Goal: Use online tool/utility: Utilize a website feature to perform a specific function

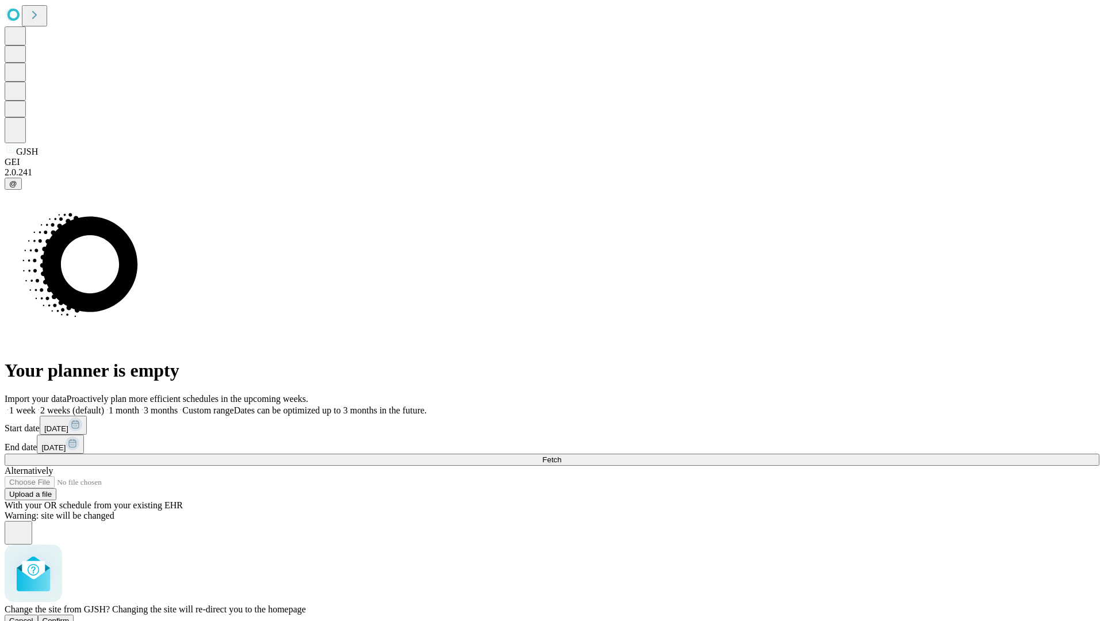
click at [70, 616] on span "Confirm" at bounding box center [56, 620] width 27 height 9
click at [139, 405] on label "1 month" at bounding box center [121, 410] width 35 height 10
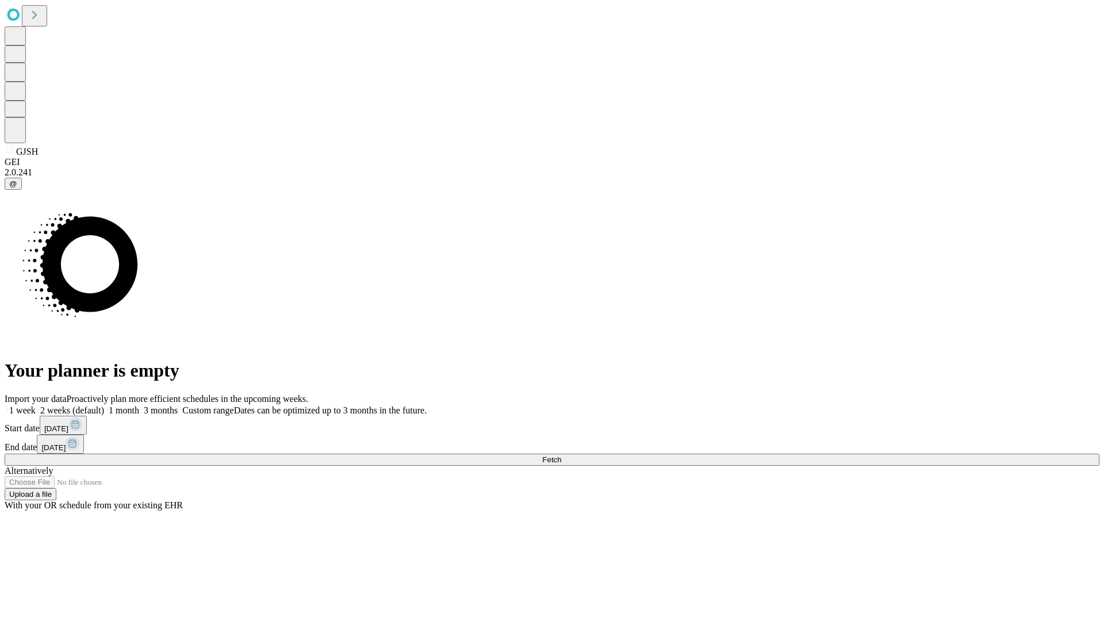
click at [561, 455] on span "Fetch" at bounding box center [551, 459] width 19 height 9
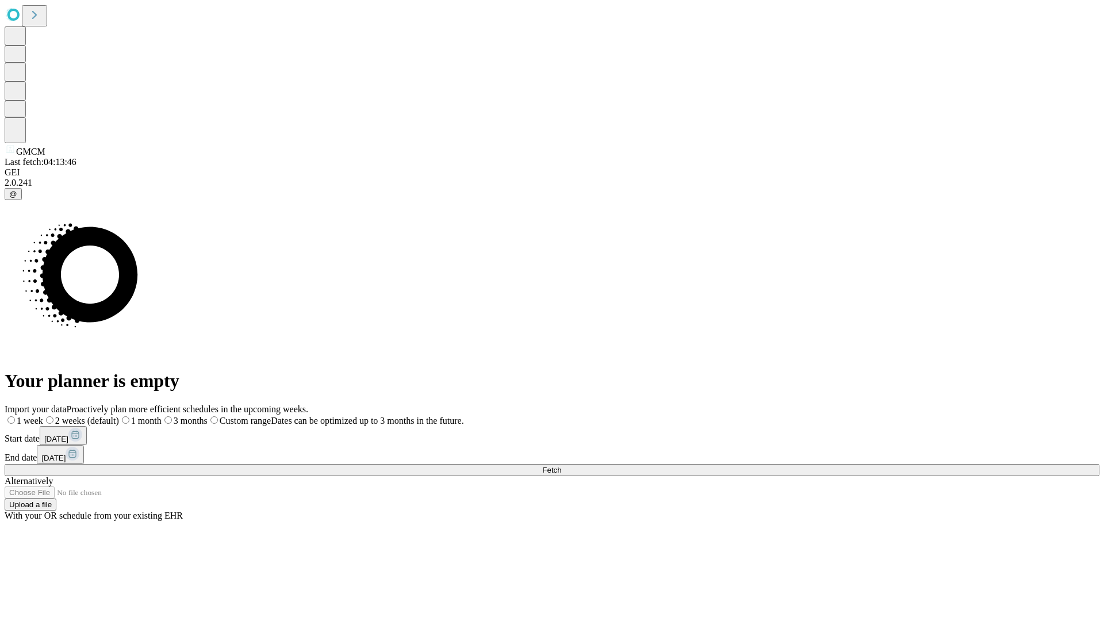
click at [162, 416] on label "1 month" at bounding box center [140, 421] width 43 height 10
click at [561, 466] on span "Fetch" at bounding box center [551, 470] width 19 height 9
click at [139, 416] on label "1 month" at bounding box center [121, 421] width 35 height 10
click at [561, 466] on span "Fetch" at bounding box center [551, 470] width 19 height 9
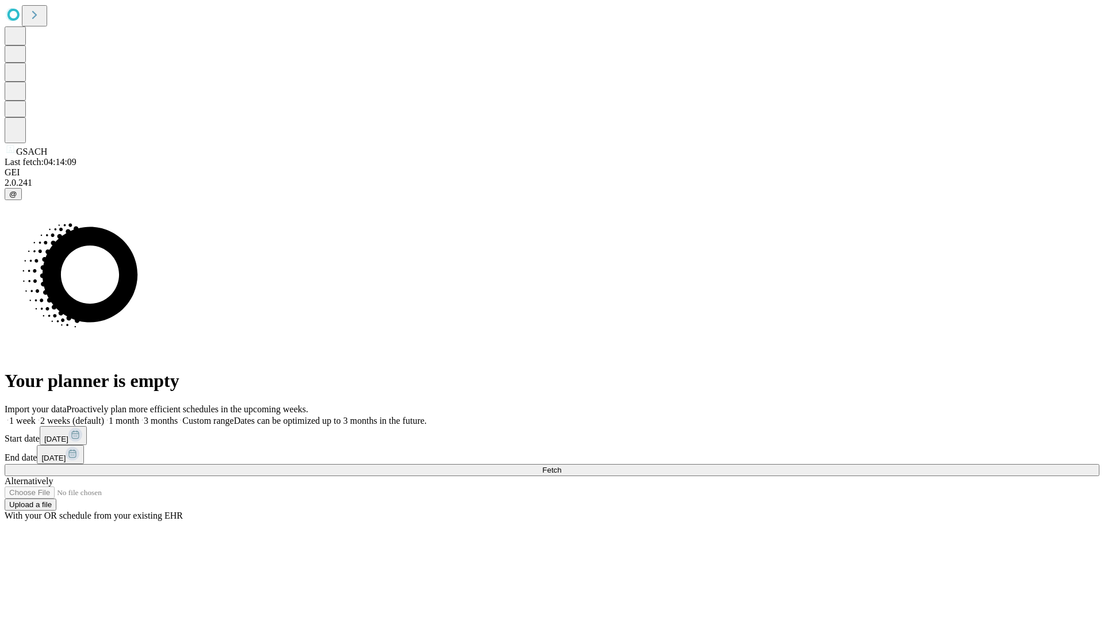
click at [139, 416] on label "1 month" at bounding box center [121, 421] width 35 height 10
click at [561, 466] on span "Fetch" at bounding box center [551, 470] width 19 height 9
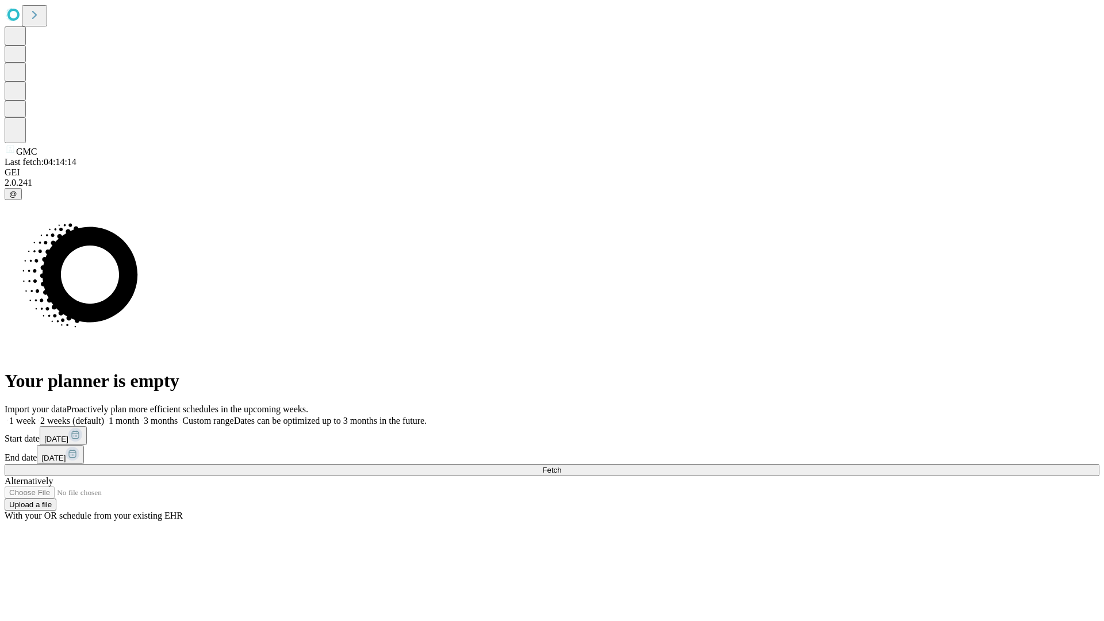
click at [139, 416] on label "1 month" at bounding box center [121, 421] width 35 height 10
click at [561, 466] on span "Fetch" at bounding box center [551, 470] width 19 height 9
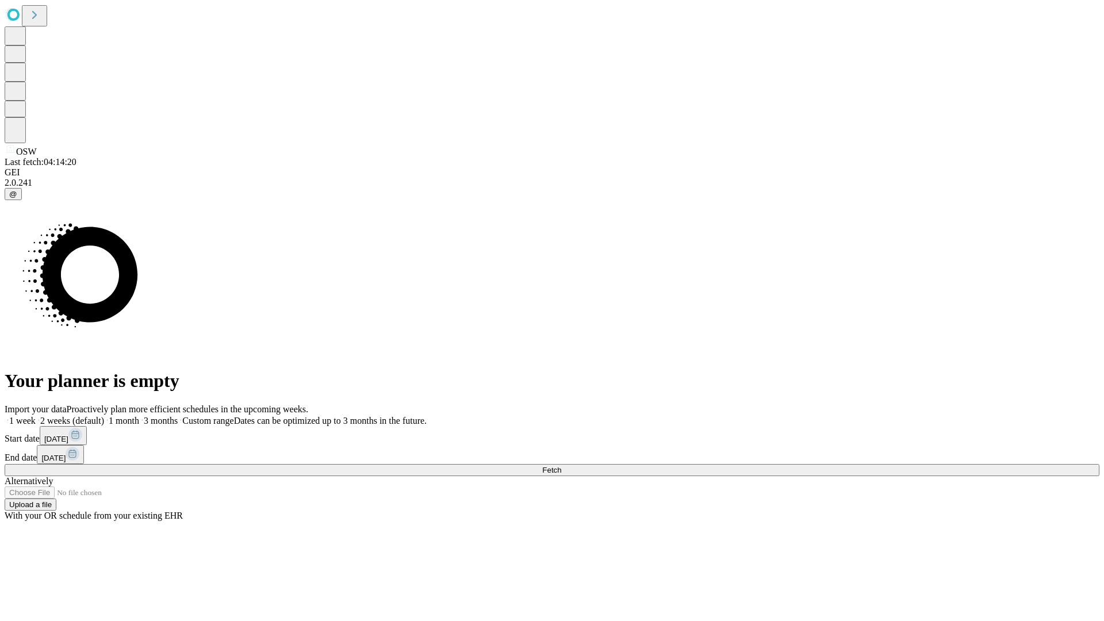
click at [139, 416] on label "1 month" at bounding box center [121, 421] width 35 height 10
click at [561, 466] on span "Fetch" at bounding box center [551, 470] width 19 height 9
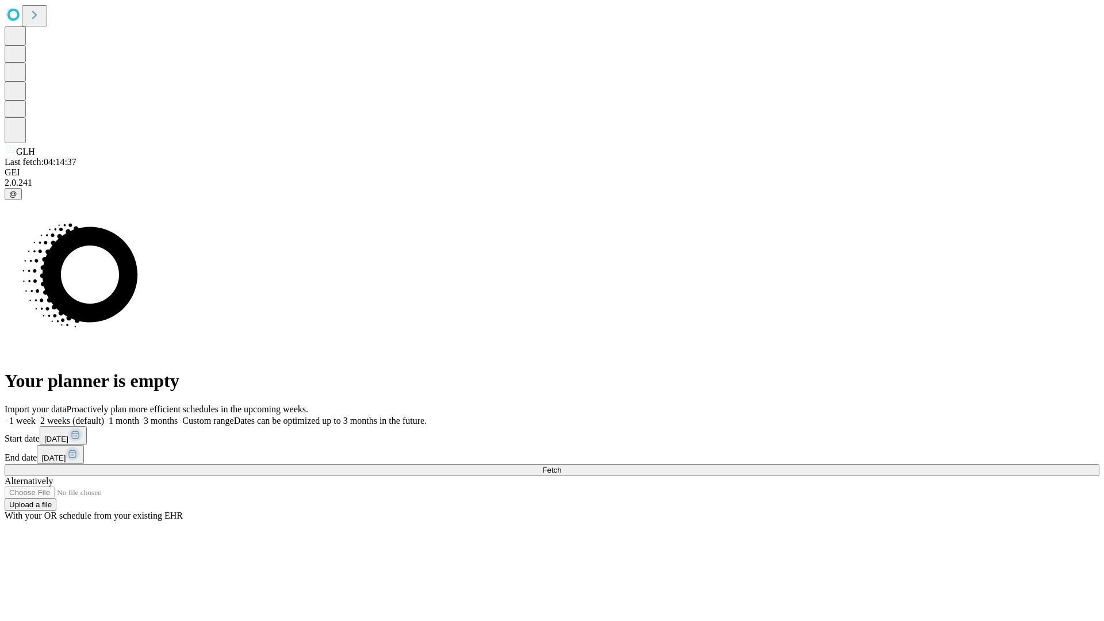
click at [139, 416] on label "1 month" at bounding box center [121, 421] width 35 height 10
click at [561, 466] on span "Fetch" at bounding box center [551, 470] width 19 height 9
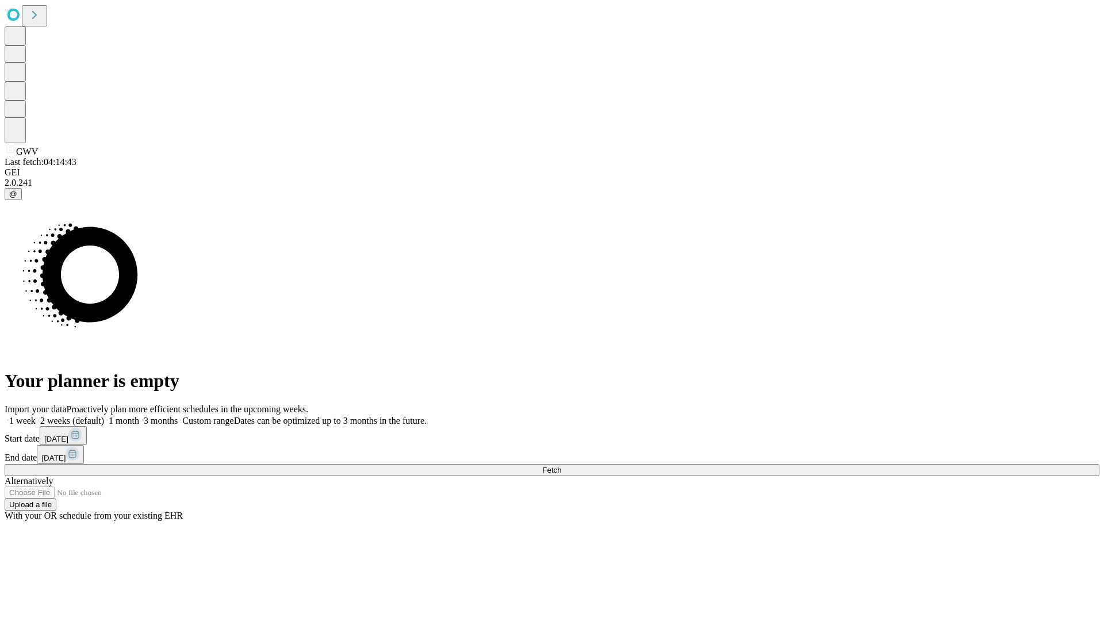
click at [139, 416] on label "1 month" at bounding box center [121, 421] width 35 height 10
click at [561, 466] on span "Fetch" at bounding box center [551, 470] width 19 height 9
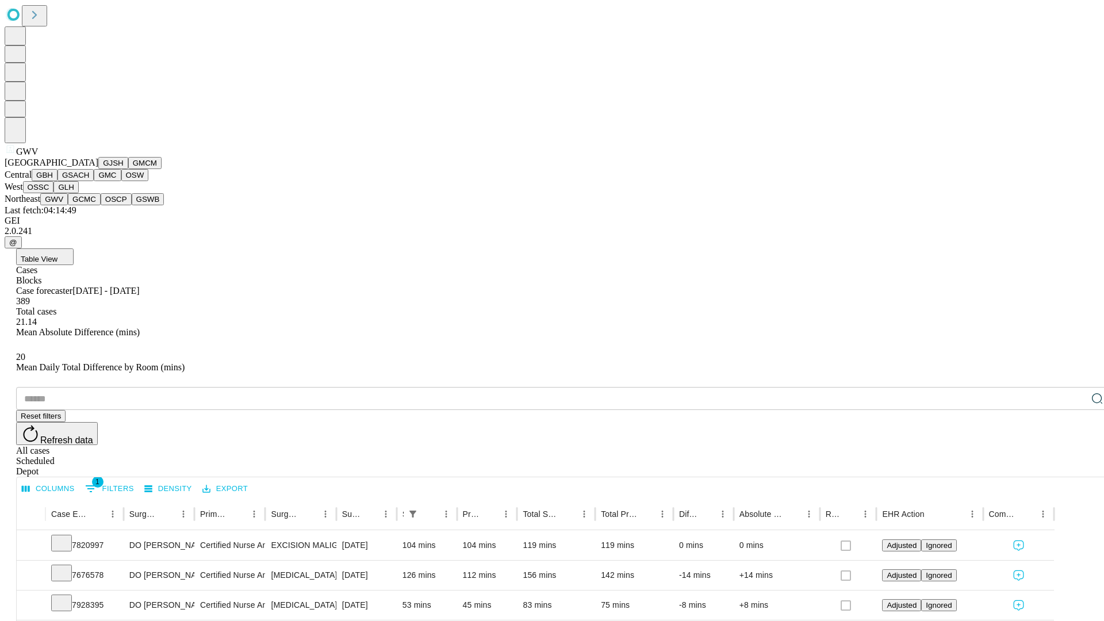
click at [89, 205] on button "GCMC" at bounding box center [84, 199] width 33 height 12
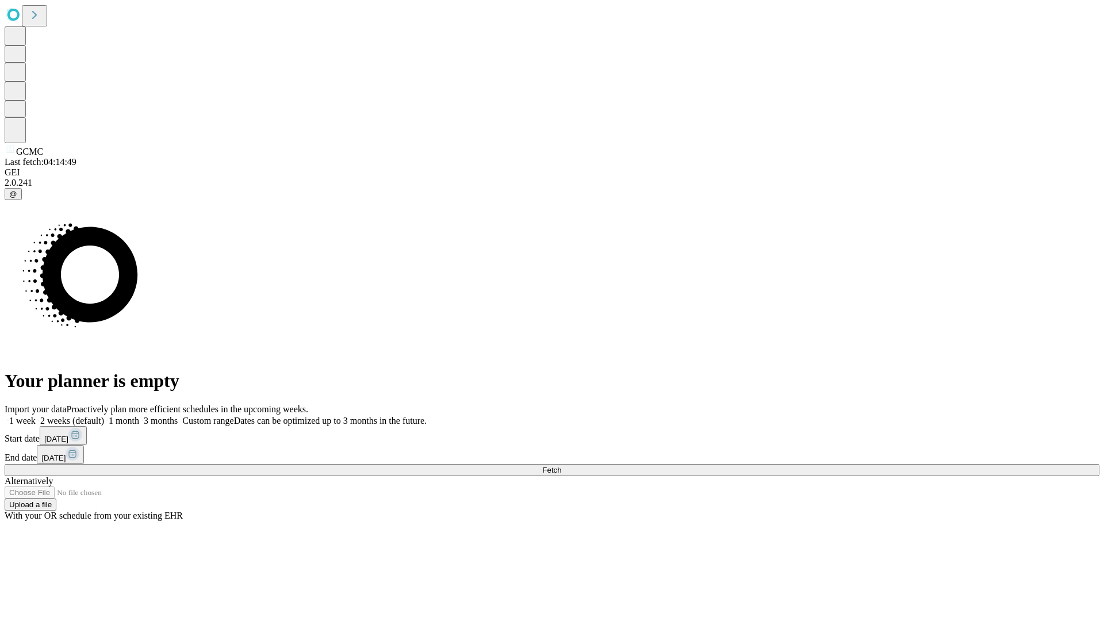
click at [139, 416] on label "1 month" at bounding box center [121, 421] width 35 height 10
click at [561, 466] on span "Fetch" at bounding box center [551, 470] width 19 height 9
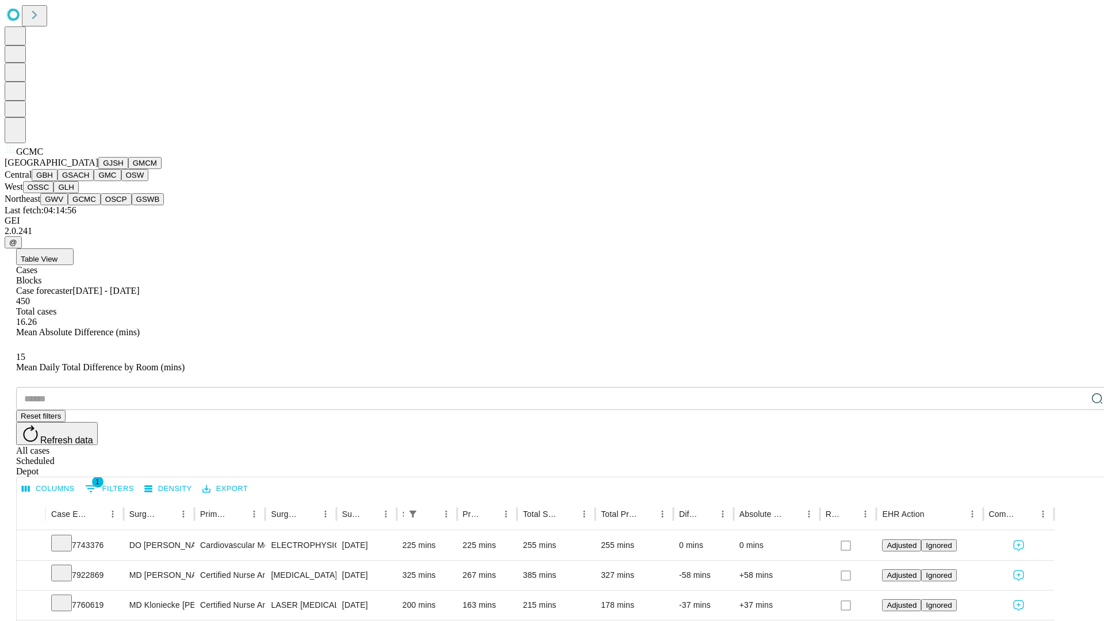
click at [101, 205] on button "OSCP" at bounding box center [116, 199] width 31 height 12
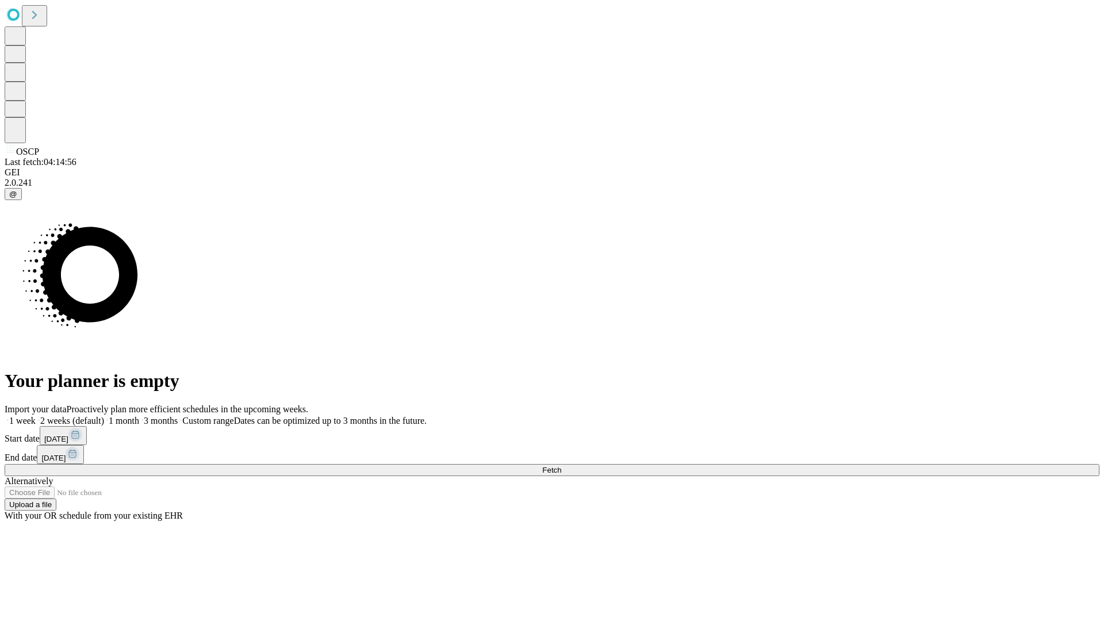
click at [139, 416] on label "1 month" at bounding box center [121, 421] width 35 height 10
click at [561, 466] on span "Fetch" at bounding box center [551, 470] width 19 height 9
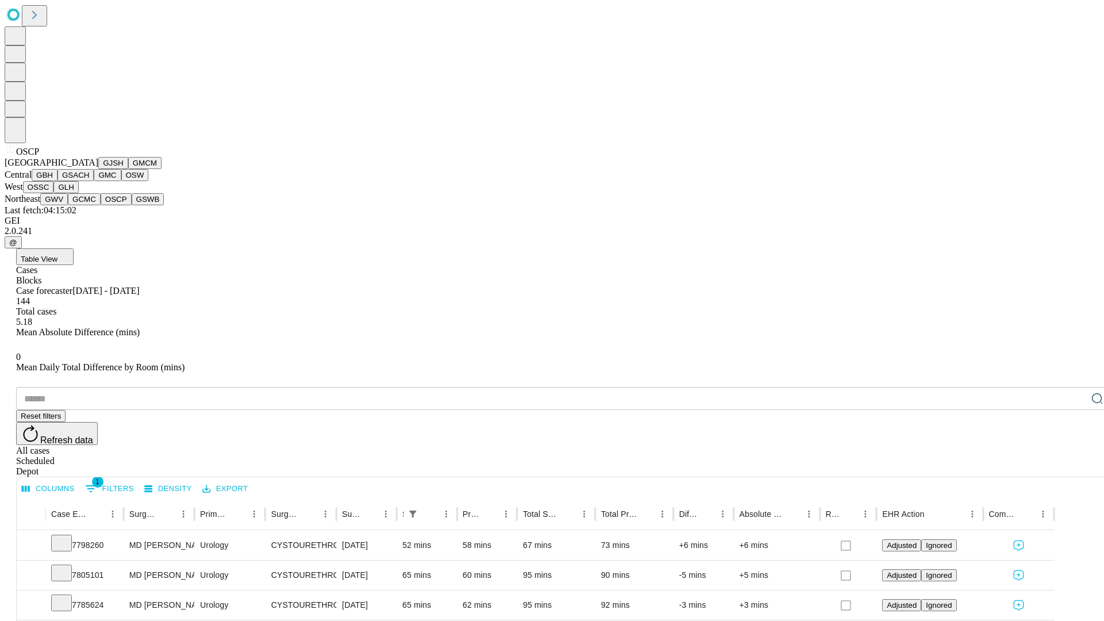
click at [132, 205] on button "GSWB" at bounding box center [148, 199] width 33 height 12
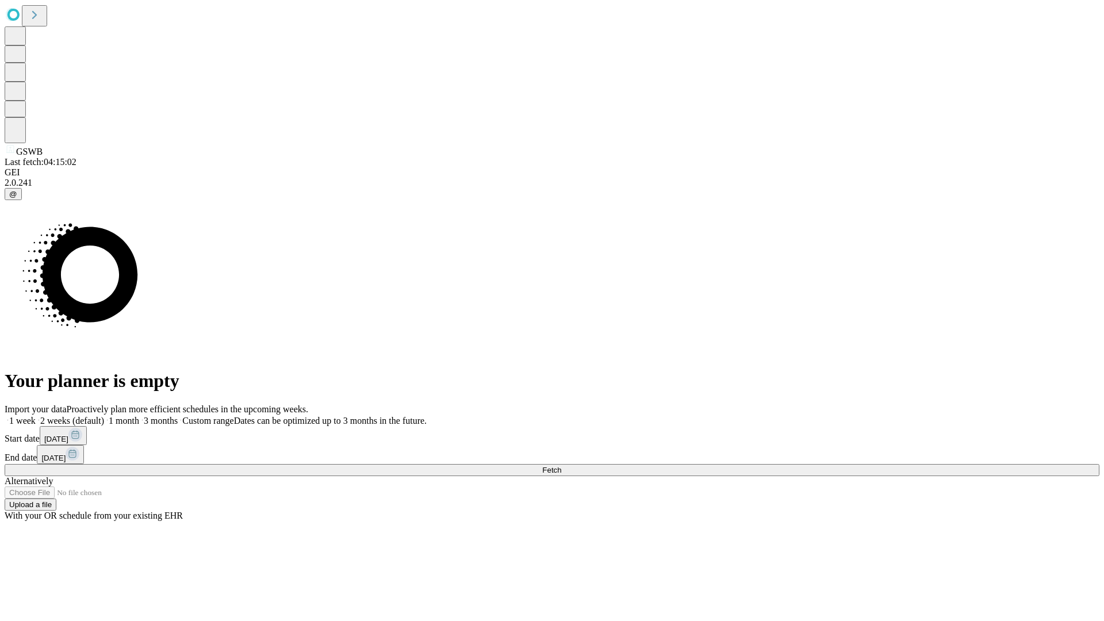
click at [139, 416] on label "1 month" at bounding box center [121, 421] width 35 height 10
click at [561, 466] on span "Fetch" at bounding box center [551, 470] width 19 height 9
